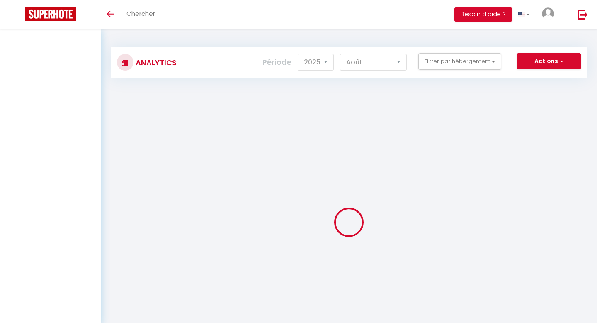
select select "2025"
select select "8"
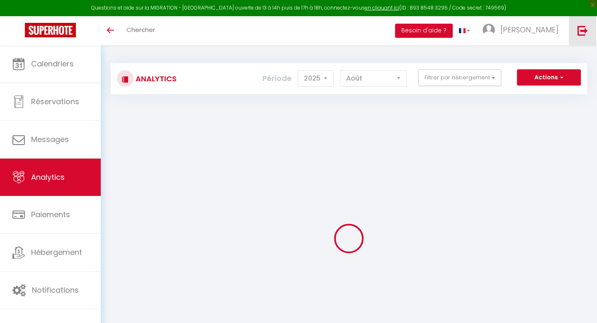
scroll to position [56, 0]
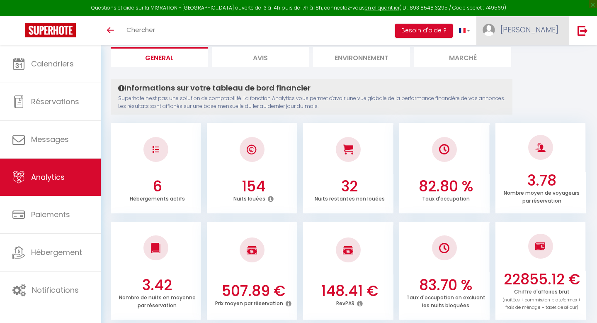
click at [552, 30] on span "[PERSON_NAME]" at bounding box center [530, 29] width 58 height 10
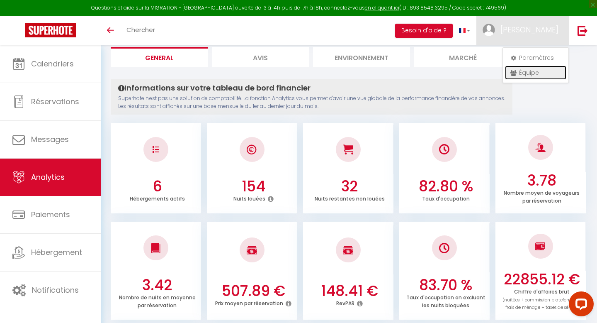
click at [536, 73] on link "Équipe" at bounding box center [535, 73] width 61 height 14
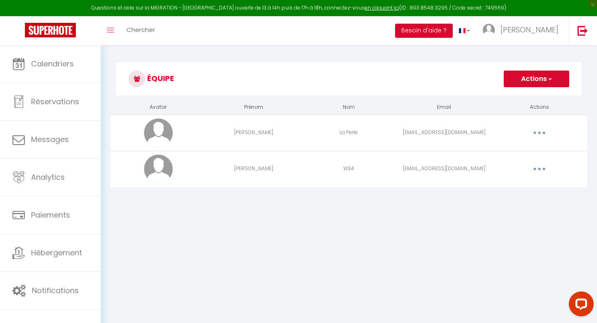
click at [538, 131] on button "button" at bounding box center [539, 132] width 23 height 13
click at [519, 150] on link "Editer" at bounding box center [517, 152] width 61 height 14
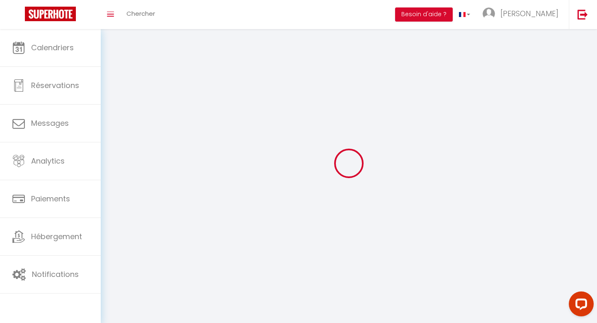
type input "[PERSON_NAME]"
type input "La Perle"
type input "[EMAIL_ADDRESS][DOMAIN_NAME]"
type textarea "[URL][DOMAIN_NAME]"
checkbox input "true"
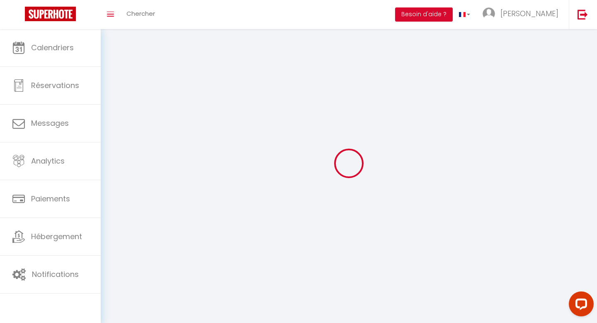
checkbox input "true"
checkbox input "false"
checkbox input "true"
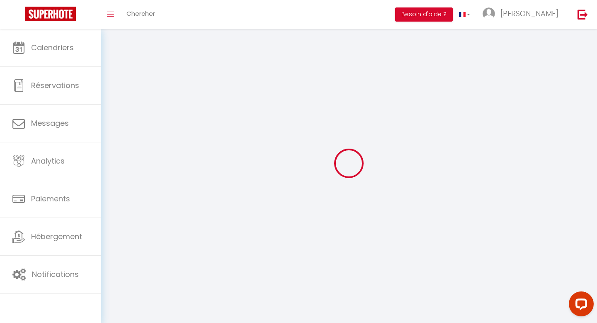
checkbox input "true"
checkbox input "false"
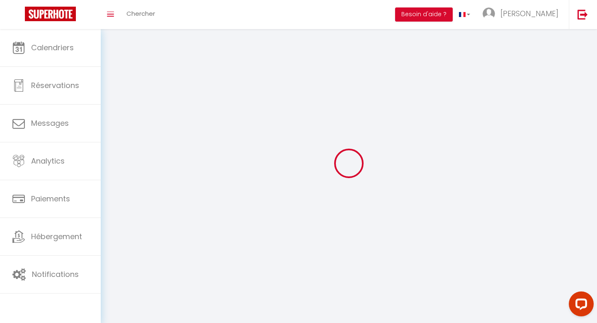
checkbox input "true"
checkbox input "false"
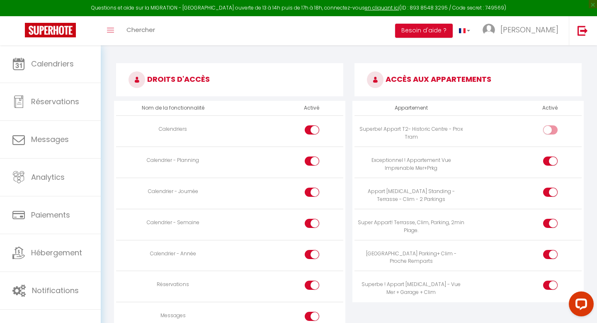
scroll to position [427, 0]
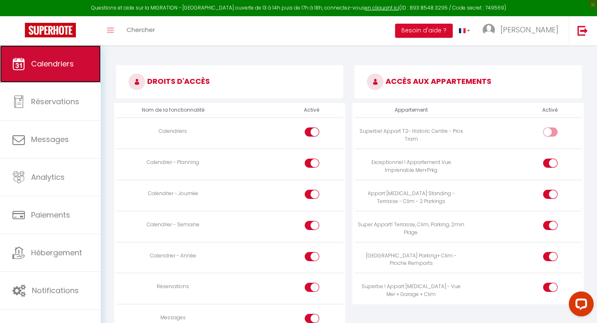
click at [50, 73] on link "Calendriers" at bounding box center [50, 63] width 101 height 37
